Goal: Find specific page/section: Find specific page/section

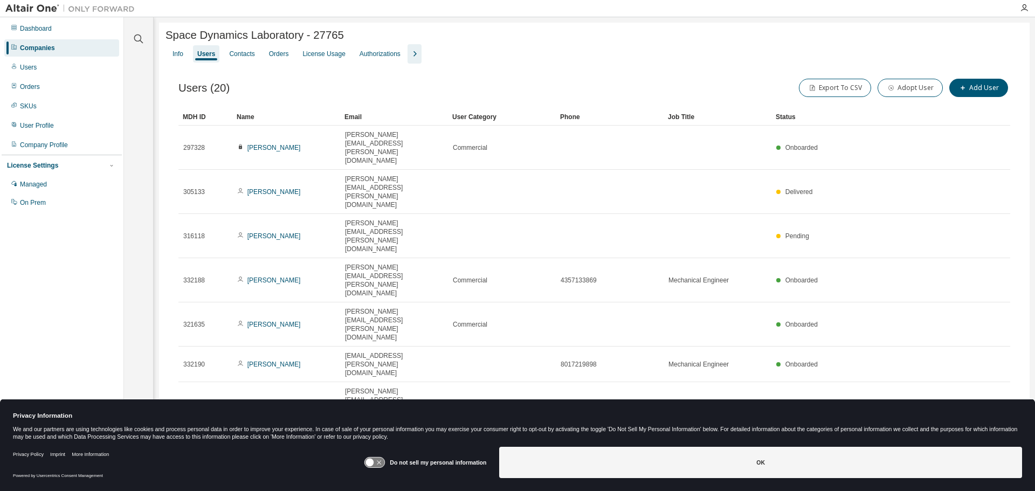
click at [47, 47] on div "Companies" at bounding box center [37, 48] width 35 height 9
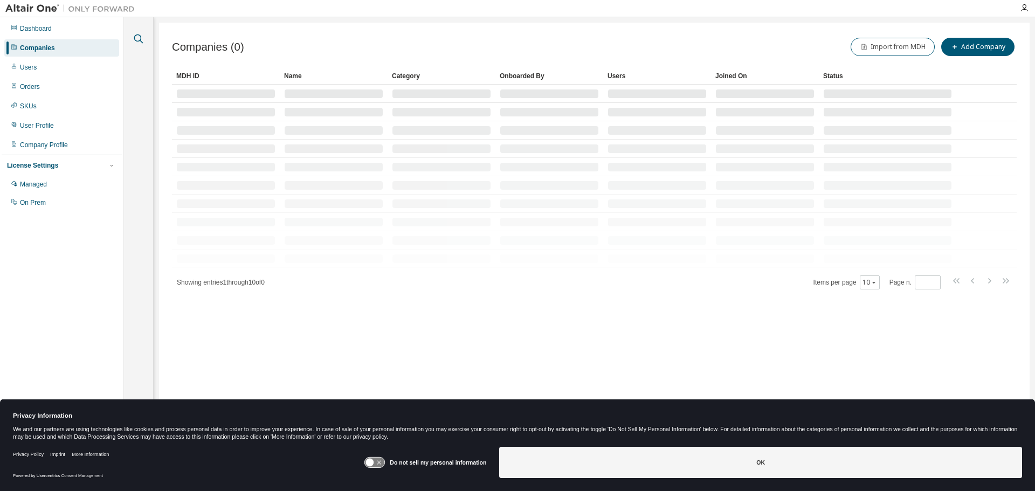
click at [138, 42] on icon "button" at bounding box center [138, 38] width 13 height 13
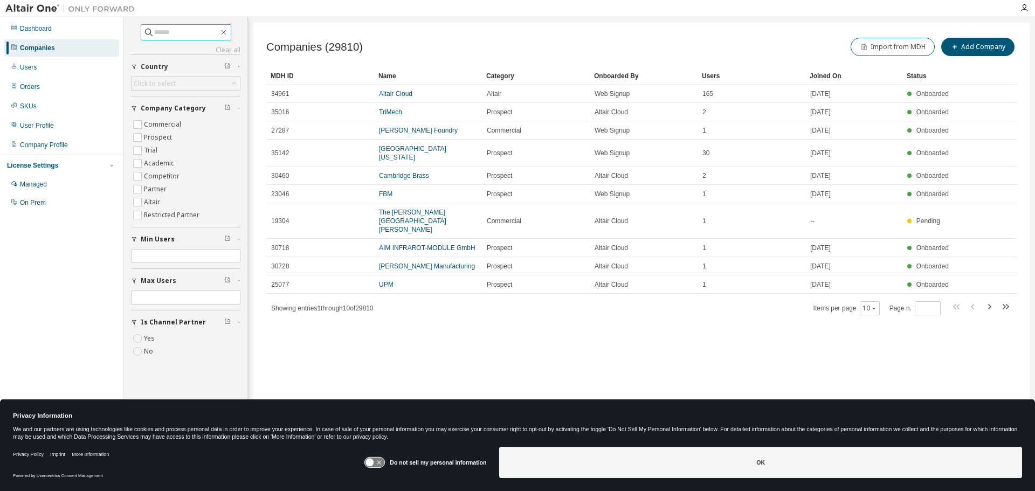
click at [170, 35] on input "text" at bounding box center [186, 32] width 65 height 11
type input "********"
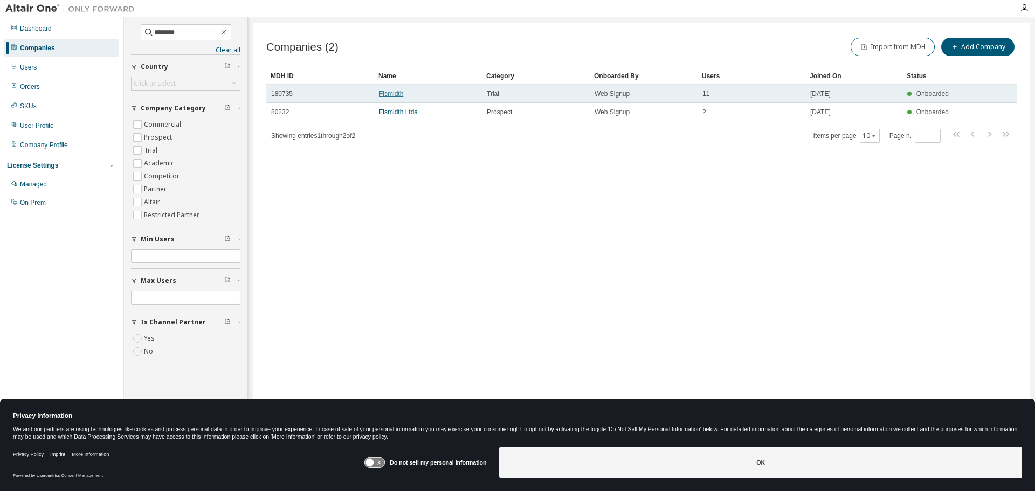
click at [382, 91] on link "Flsmidth" at bounding box center [391, 94] width 24 height 8
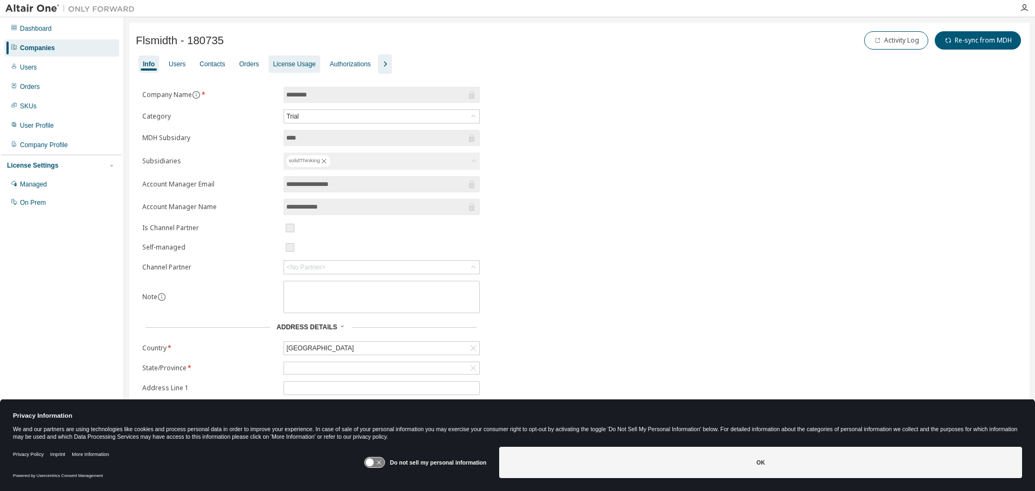
click at [287, 61] on div "License Usage" at bounding box center [294, 64] width 43 height 9
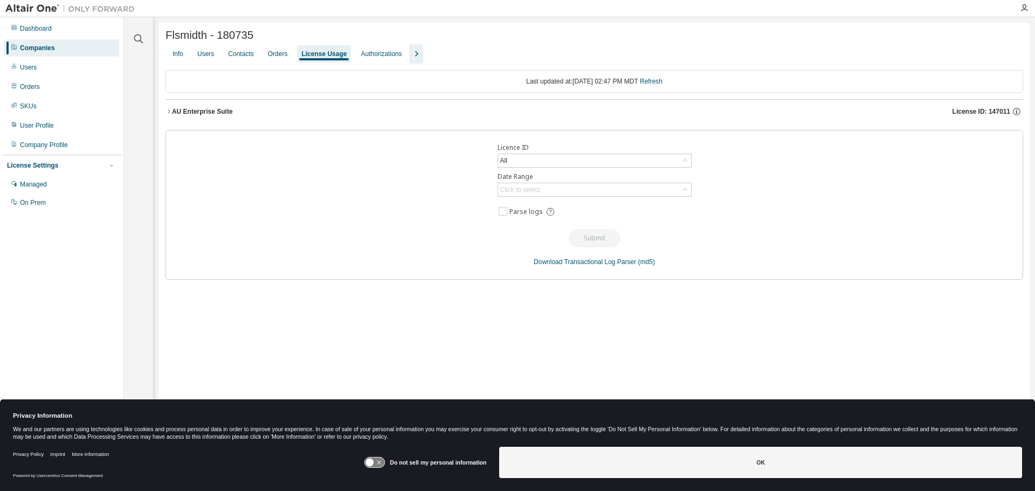
click at [197, 110] on div "AU Enterprise Suite" at bounding box center [202, 111] width 61 height 9
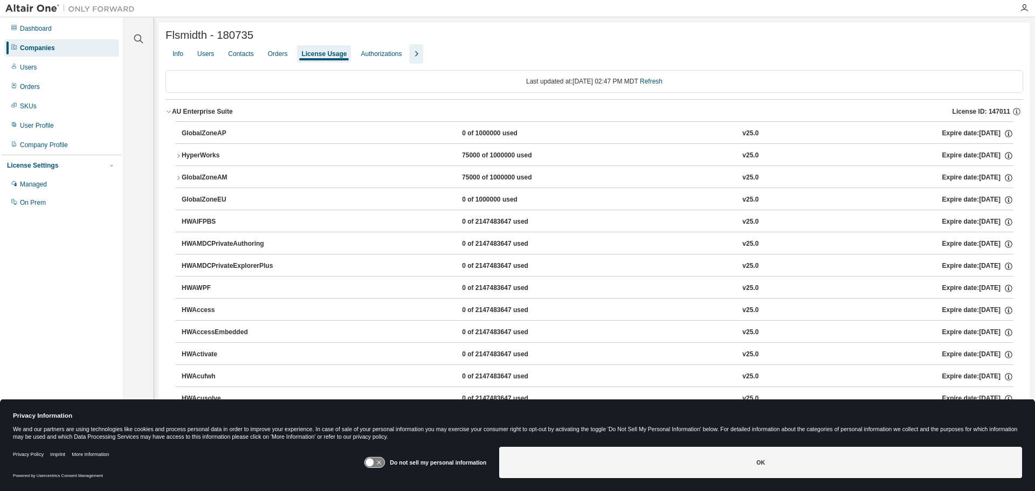
click at [201, 161] on div "HyperWorks" at bounding box center [230, 156] width 97 height 10
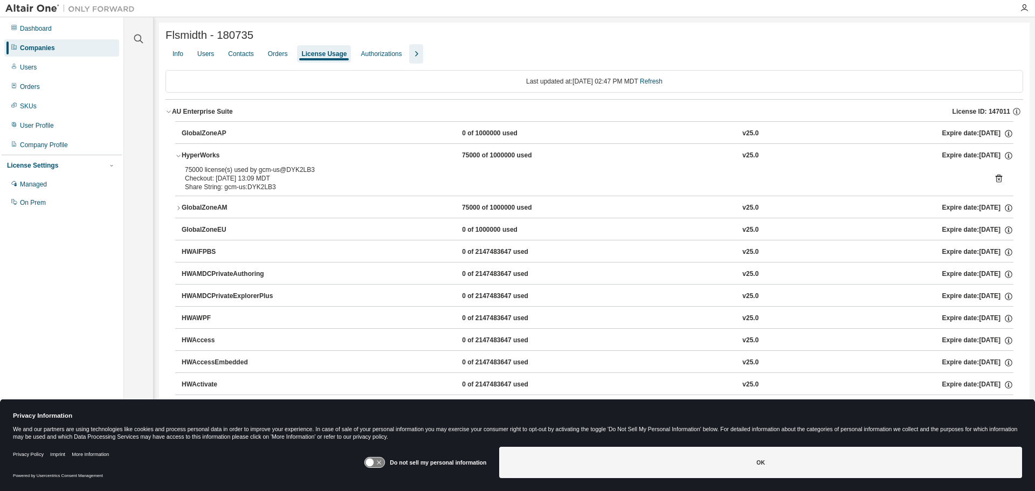
click at [200, 159] on div "HyperWorks" at bounding box center [230, 156] width 97 height 10
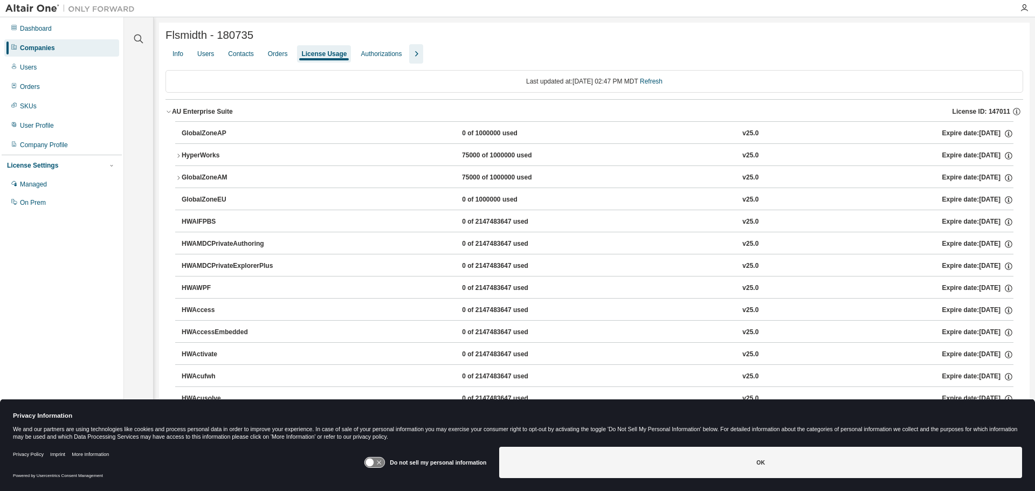
click at [214, 112] on div "AU Enterprise Suite" at bounding box center [202, 111] width 61 height 9
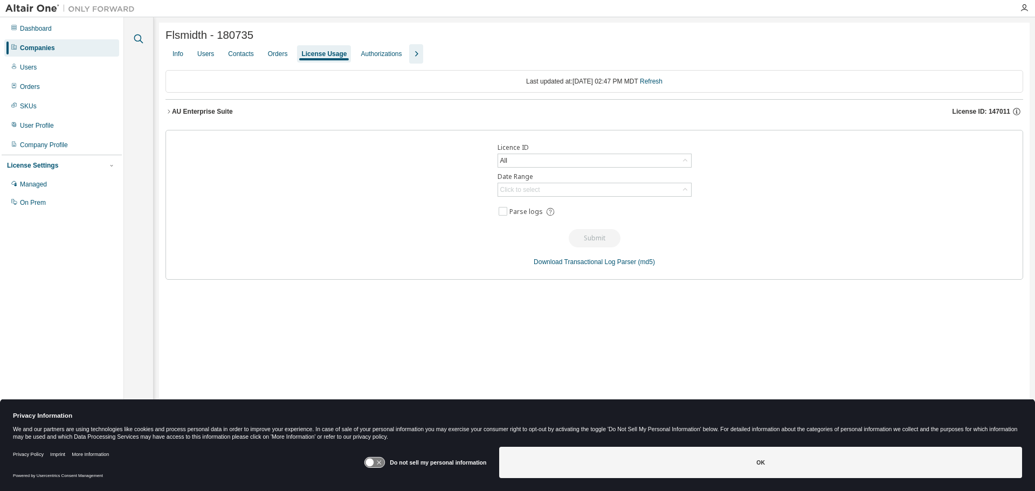
click at [137, 43] on icon "button" at bounding box center [138, 38] width 13 height 13
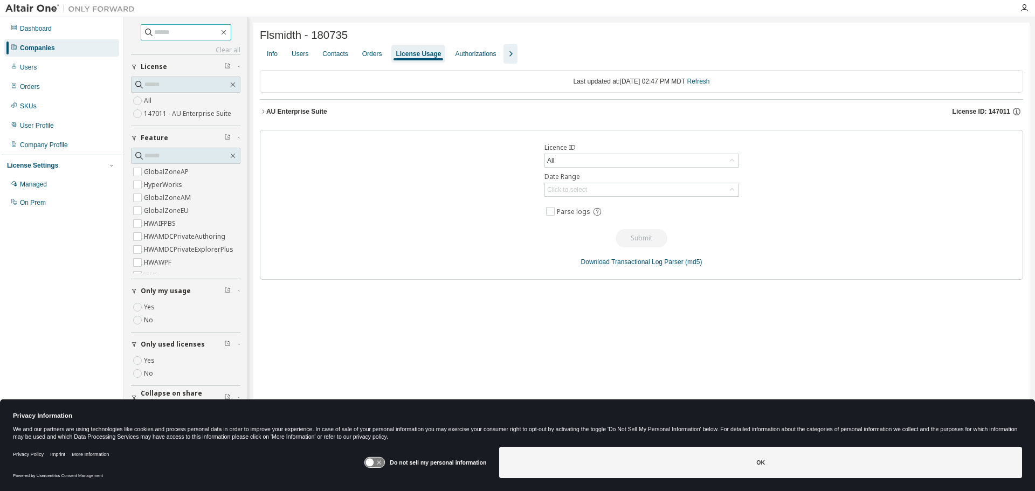
click at [176, 33] on input "text" at bounding box center [186, 32] width 65 height 11
type input "****"
click at [176, 33] on input "****" at bounding box center [186, 32] width 65 height 11
click at [45, 51] on div "Companies" at bounding box center [37, 48] width 35 height 9
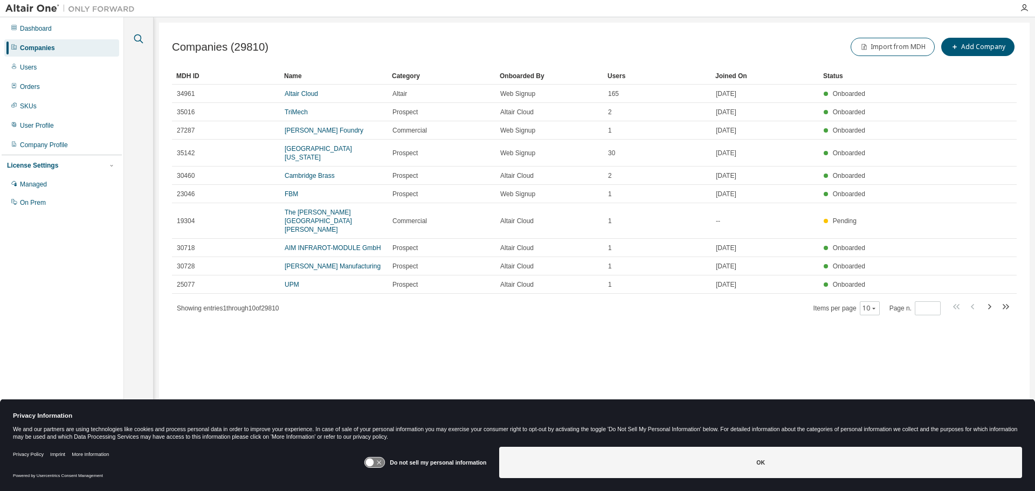
click at [143, 37] on icon "button" at bounding box center [138, 38] width 13 height 13
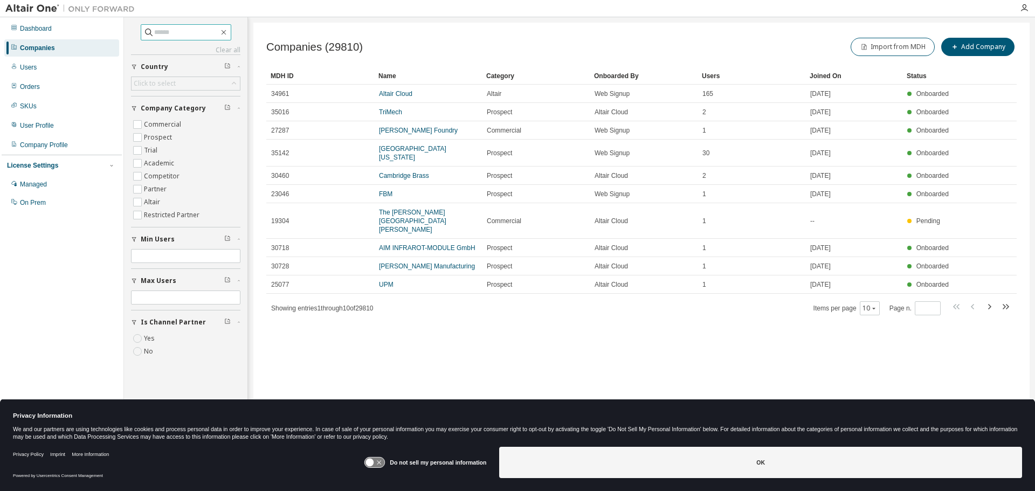
click at [173, 36] on input "text" at bounding box center [186, 32] width 65 height 11
type input "****"
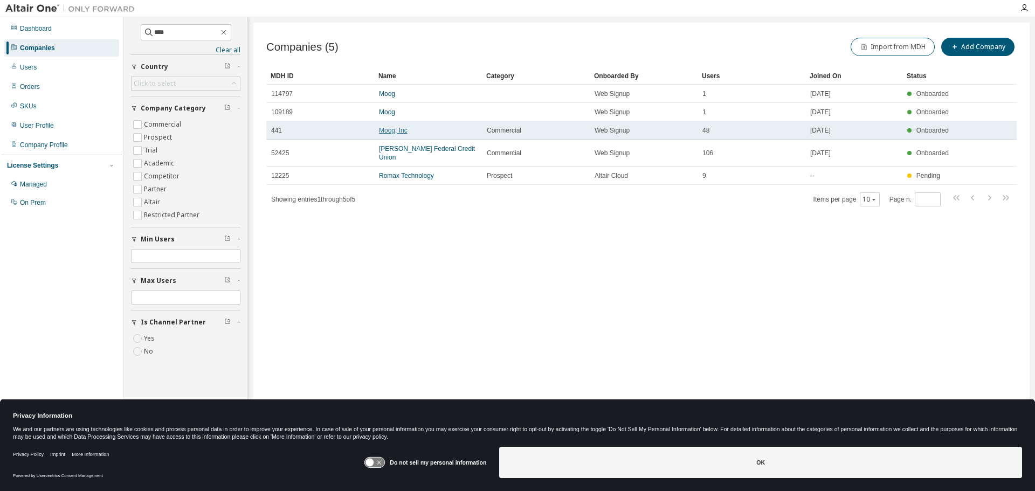
click at [393, 131] on link "Moog, Inc" at bounding box center [393, 131] width 29 height 8
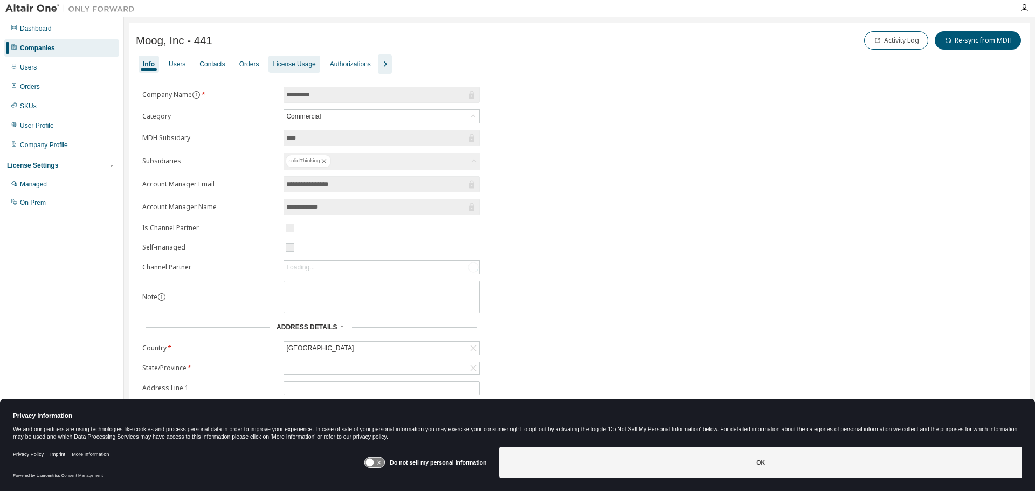
click at [286, 67] on div "License Usage" at bounding box center [294, 64] width 43 height 9
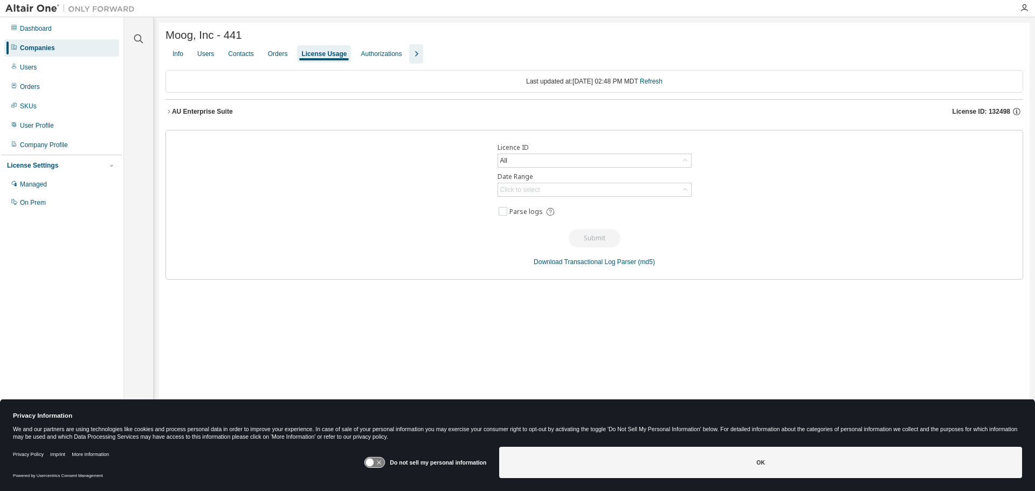
click at [213, 110] on div "AU Enterprise Suite" at bounding box center [202, 111] width 61 height 9
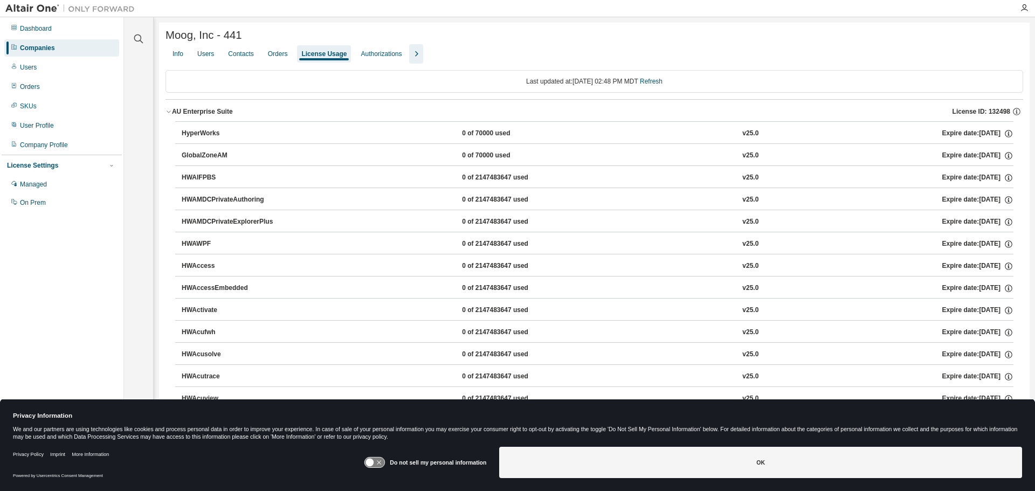
click at [213, 110] on div "AU Enterprise Suite" at bounding box center [202, 111] width 61 height 9
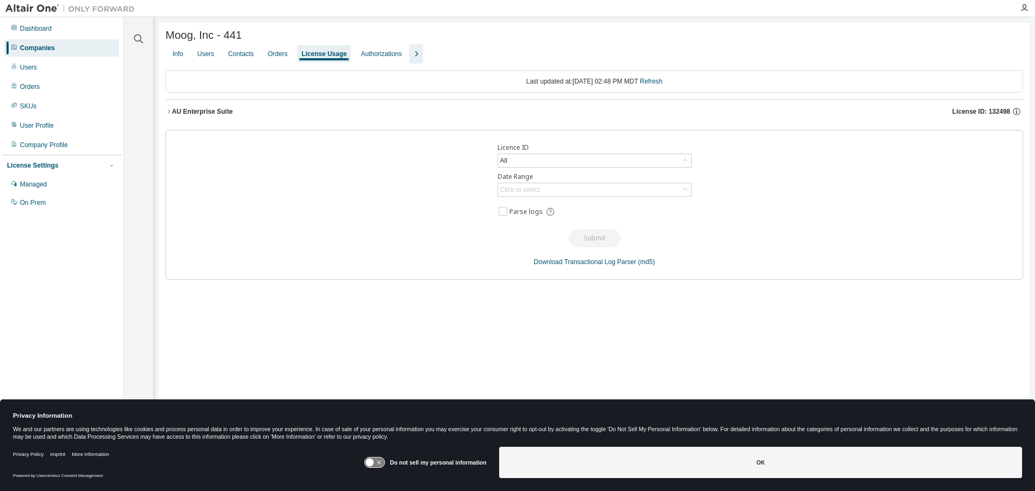
click at [266, 34] on div "Moog, Inc - 441" at bounding box center [595, 35] width 858 height 12
